Goal: Information Seeking & Learning: Learn about a topic

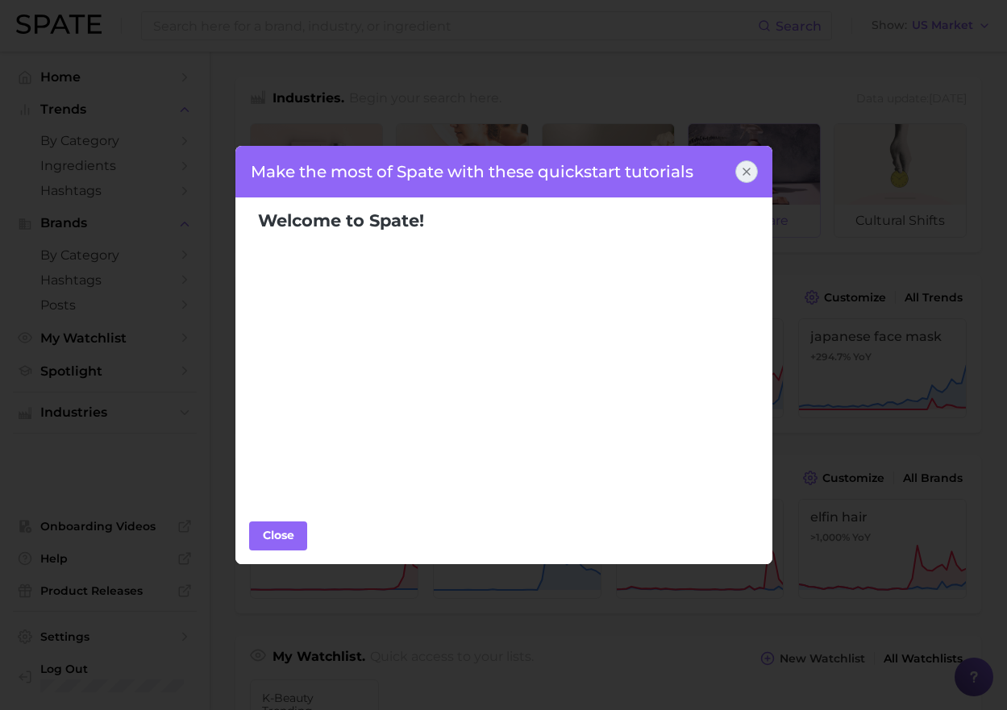
click at [737, 173] on div at bounding box center [746, 171] width 23 height 23
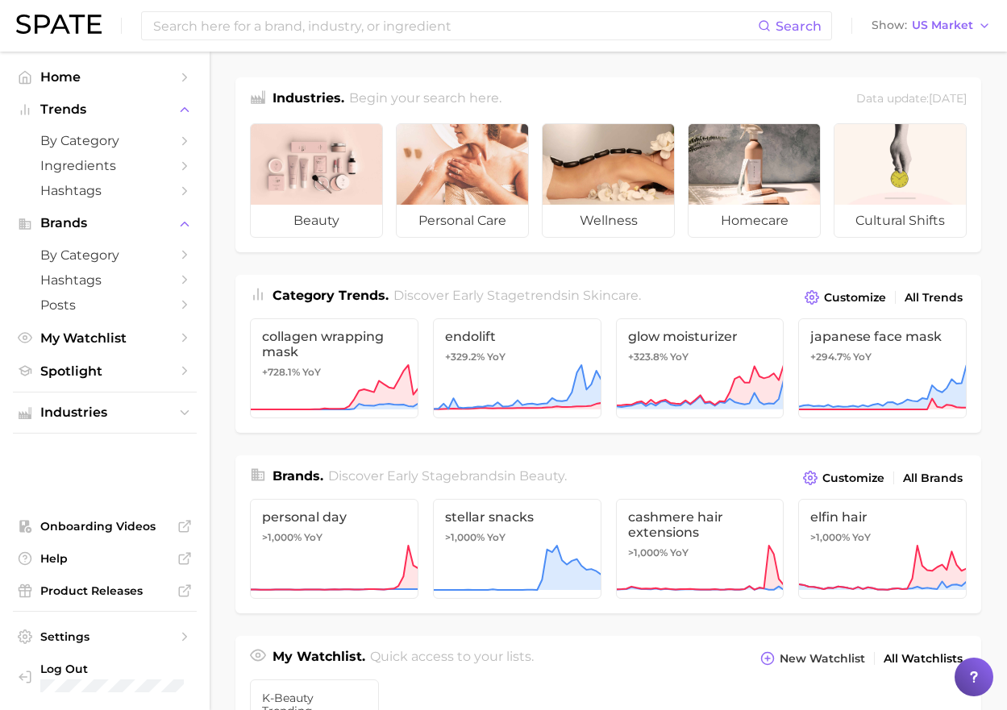
click at [673, 40] on div "Search Show US Market" at bounding box center [503, 26] width 974 height 52
click at [668, 32] on input at bounding box center [455, 25] width 606 height 27
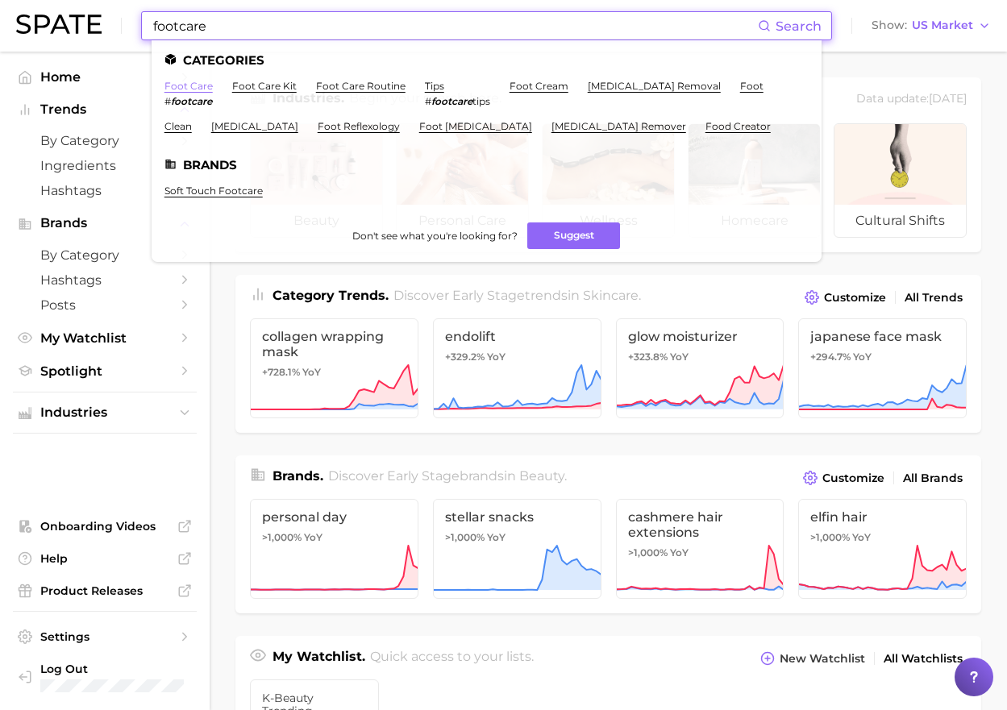
type input "footcare"
click at [195, 81] on link "foot care" at bounding box center [188, 86] width 48 height 12
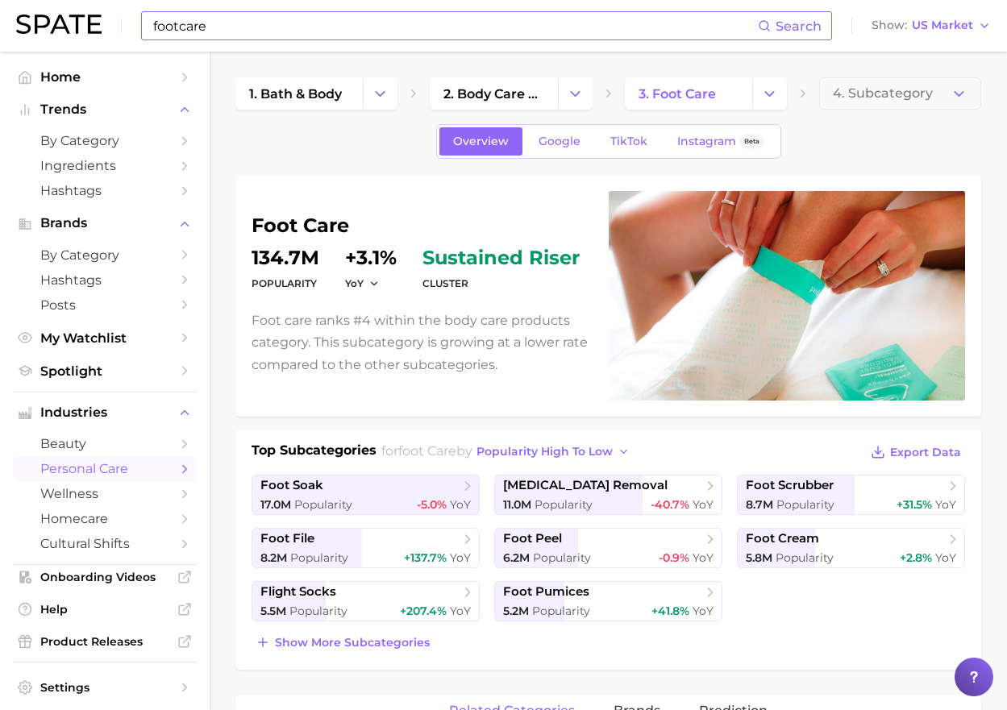
click at [313, 27] on input "footcare" at bounding box center [455, 25] width 606 height 27
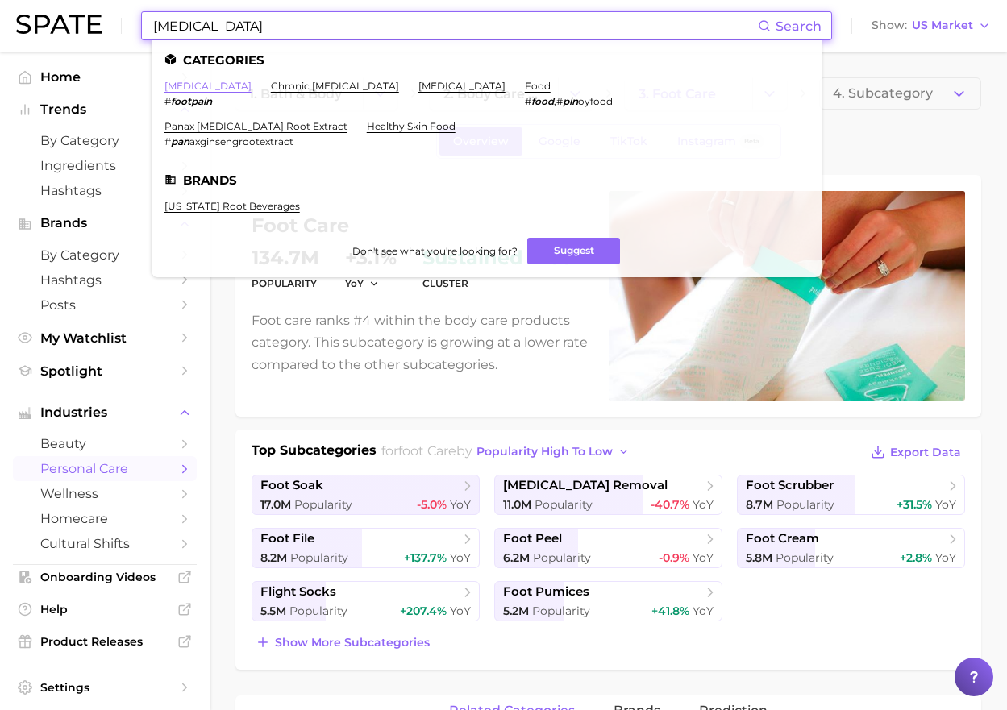
type input "[MEDICAL_DATA]"
click at [185, 82] on link "[MEDICAL_DATA]" at bounding box center [207, 86] width 87 height 12
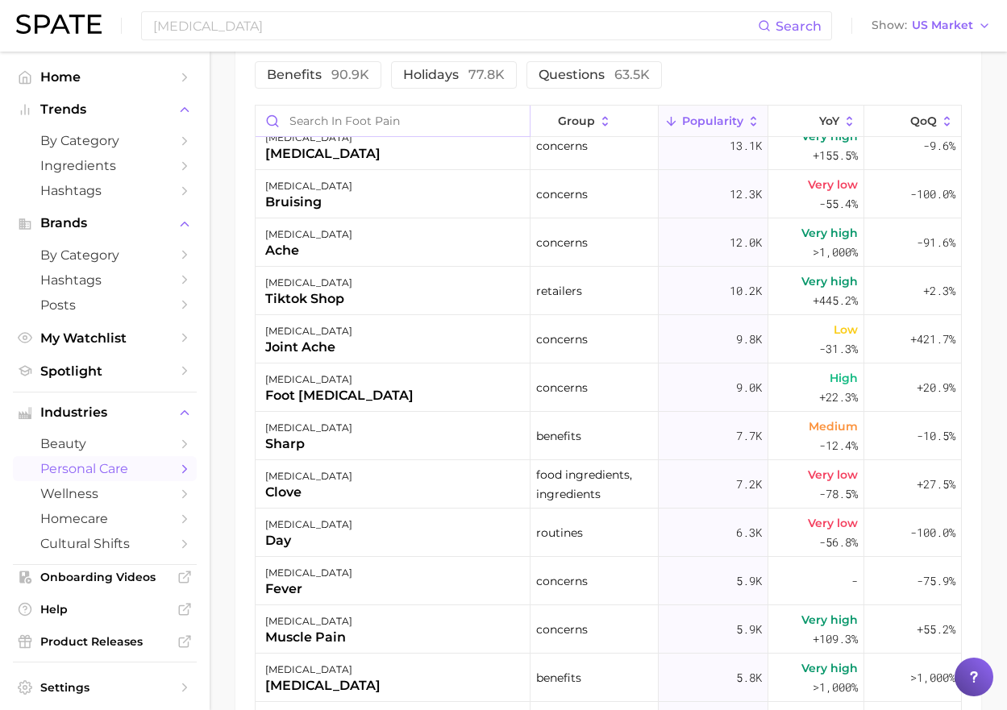
scroll to position [1569, 0]
